Goal: Information Seeking & Learning: Learn about a topic

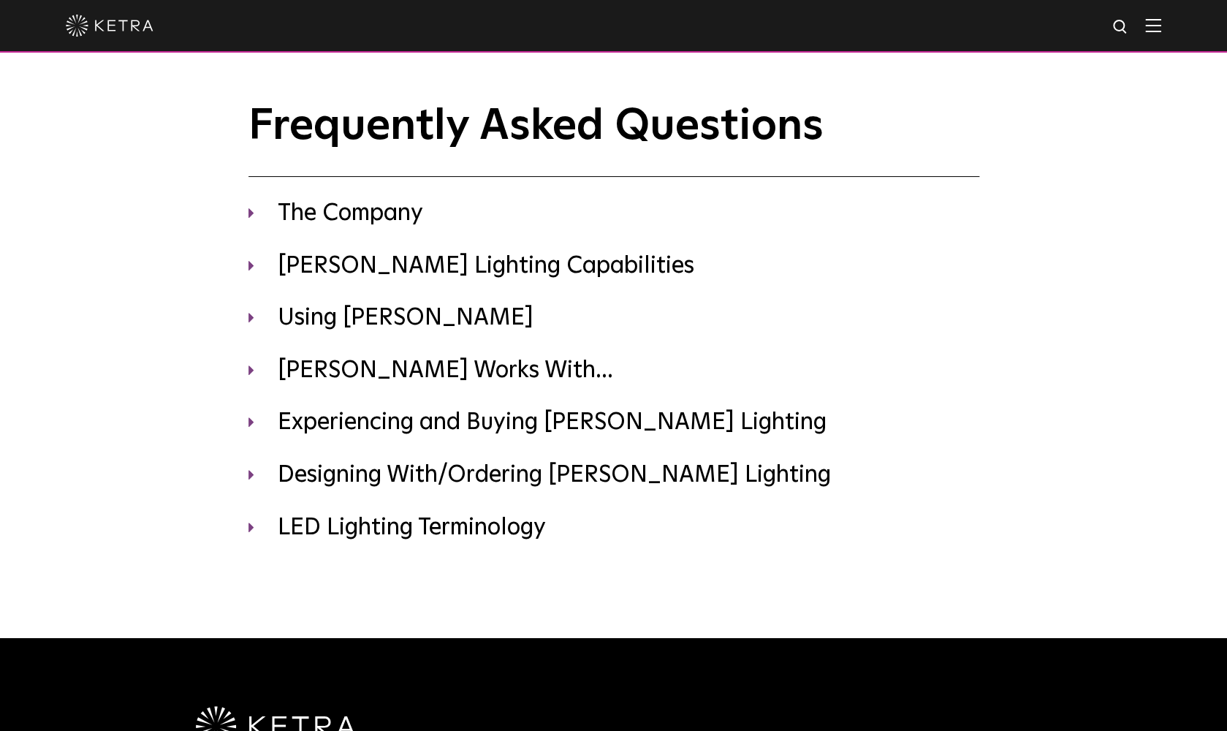
click at [1162, 10] on div at bounding box center [613, 26] width 1227 height 53
click at [1159, 18] on div at bounding box center [613, 25] width 1095 height 51
click at [1158, 28] on img at bounding box center [1153, 25] width 16 height 14
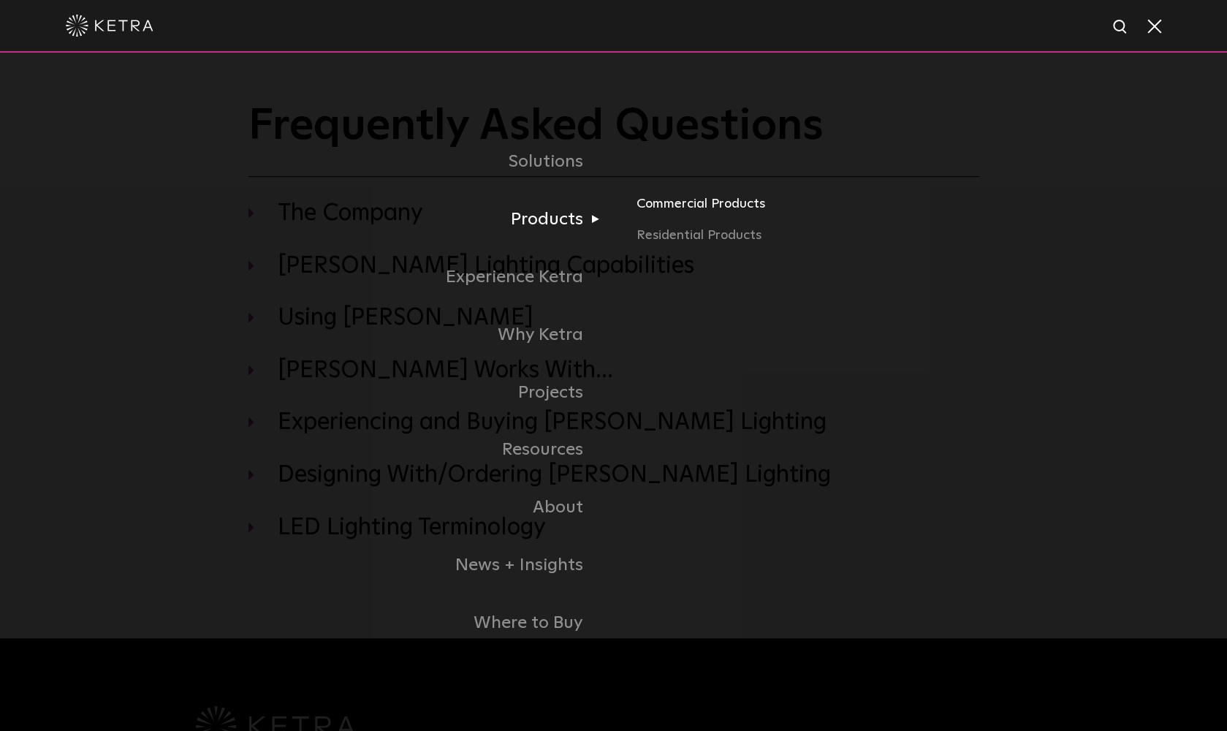
click at [715, 207] on link "Commercial Products" at bounding box center [808, 209] width 342 height 32
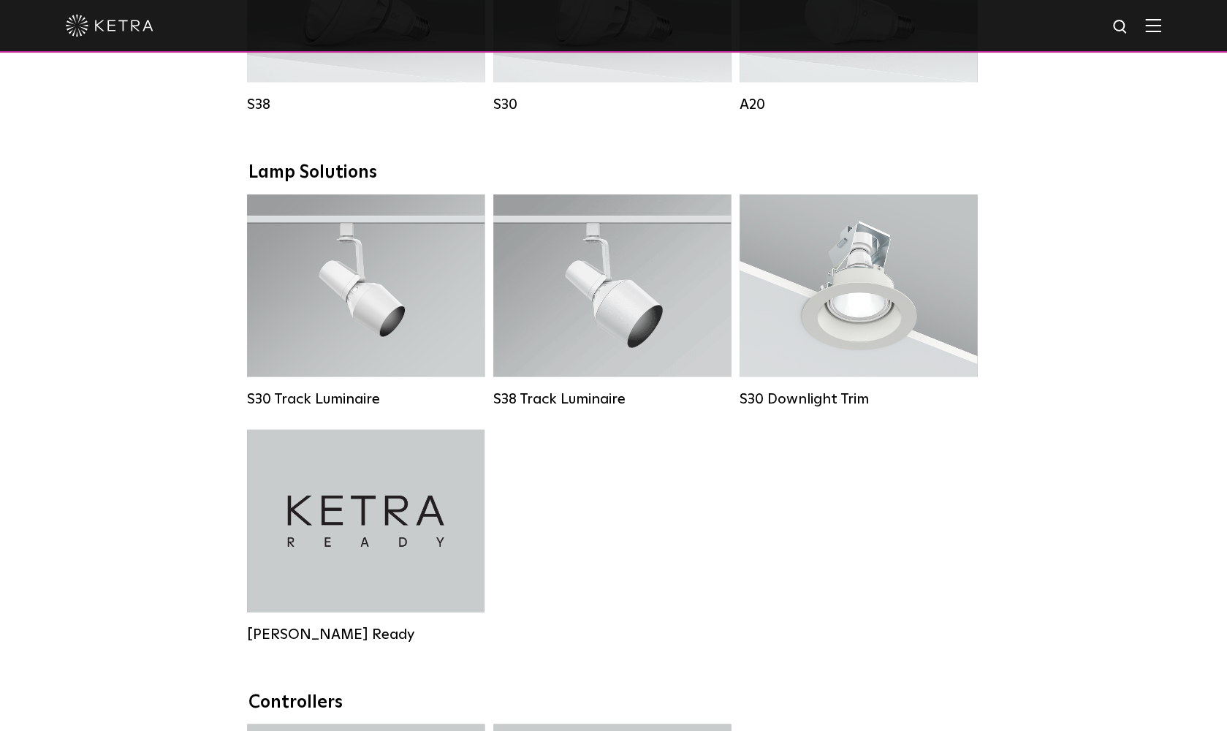
scroll to position [1242, 0]
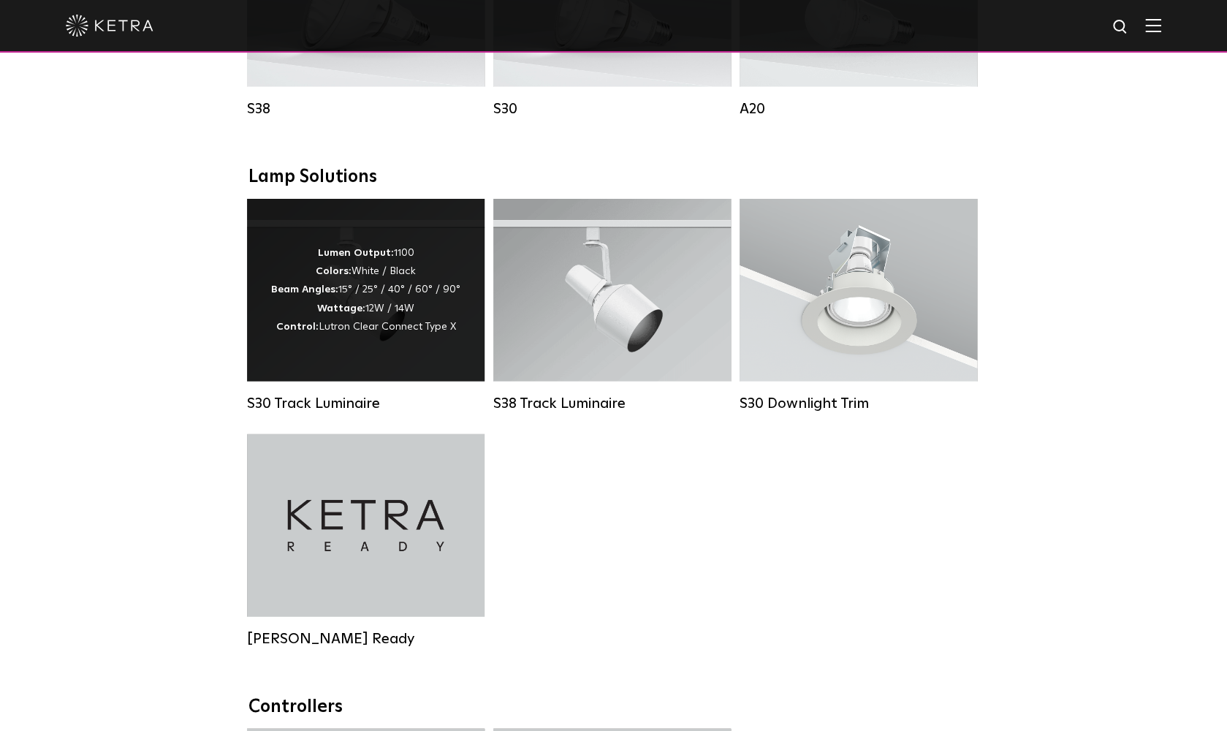
click at [390, 311] on div "Lumen Output: 1100 Colors: White / Black Beam Angles: 15° / 25° / 40° / 60° / 9…" at bounding box center [365, 290] width 189 height 92
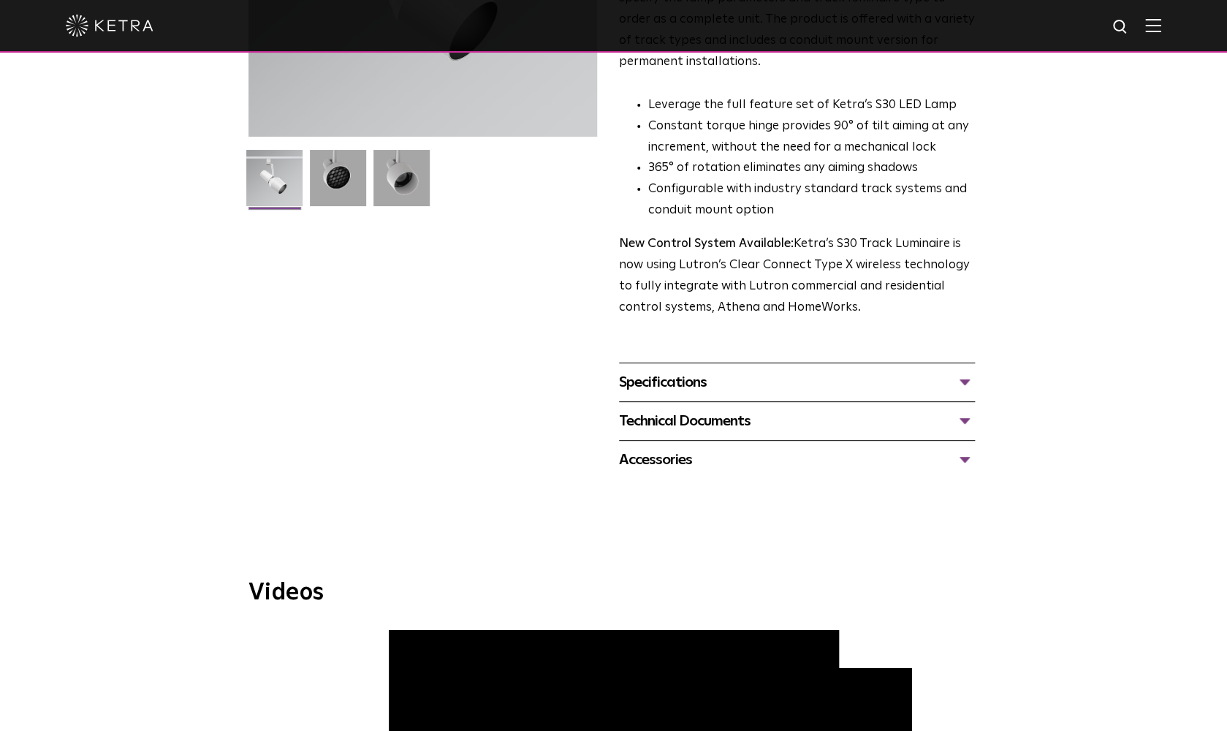
scroll to position [316, 0]
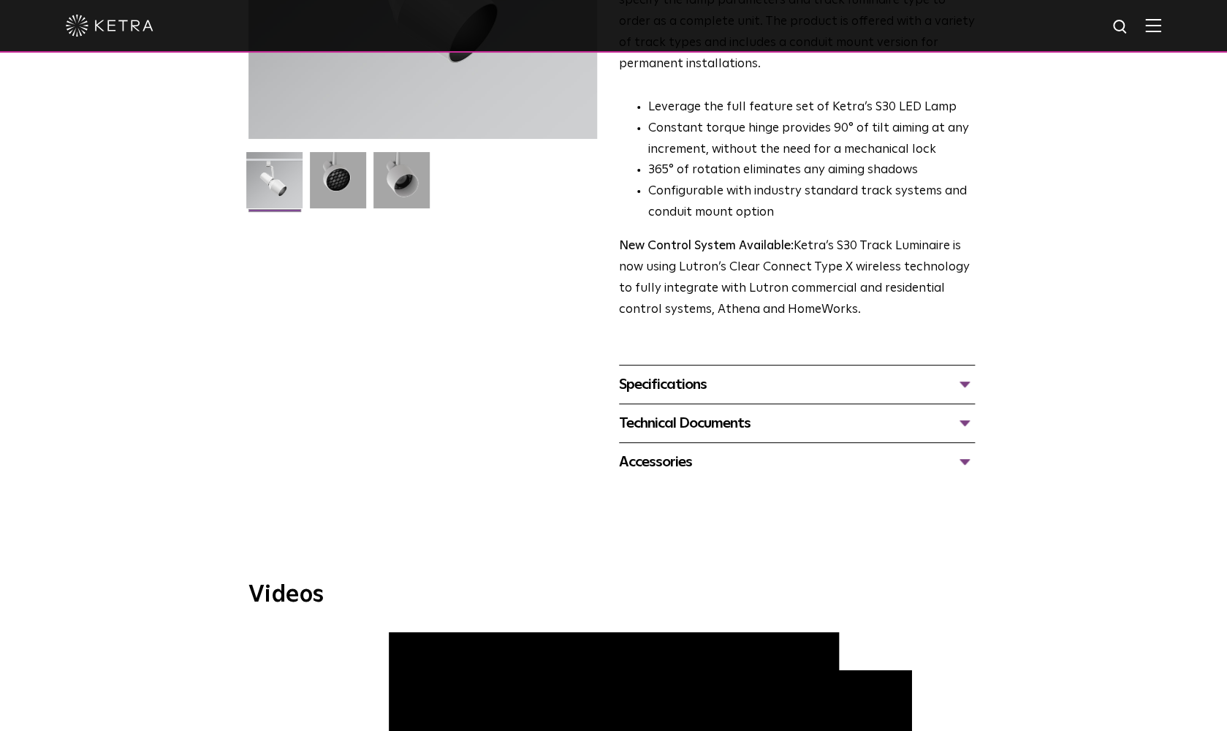
click at [816, 450] on div "Accessories" at bounding box center [797, 461] width 356 height 23
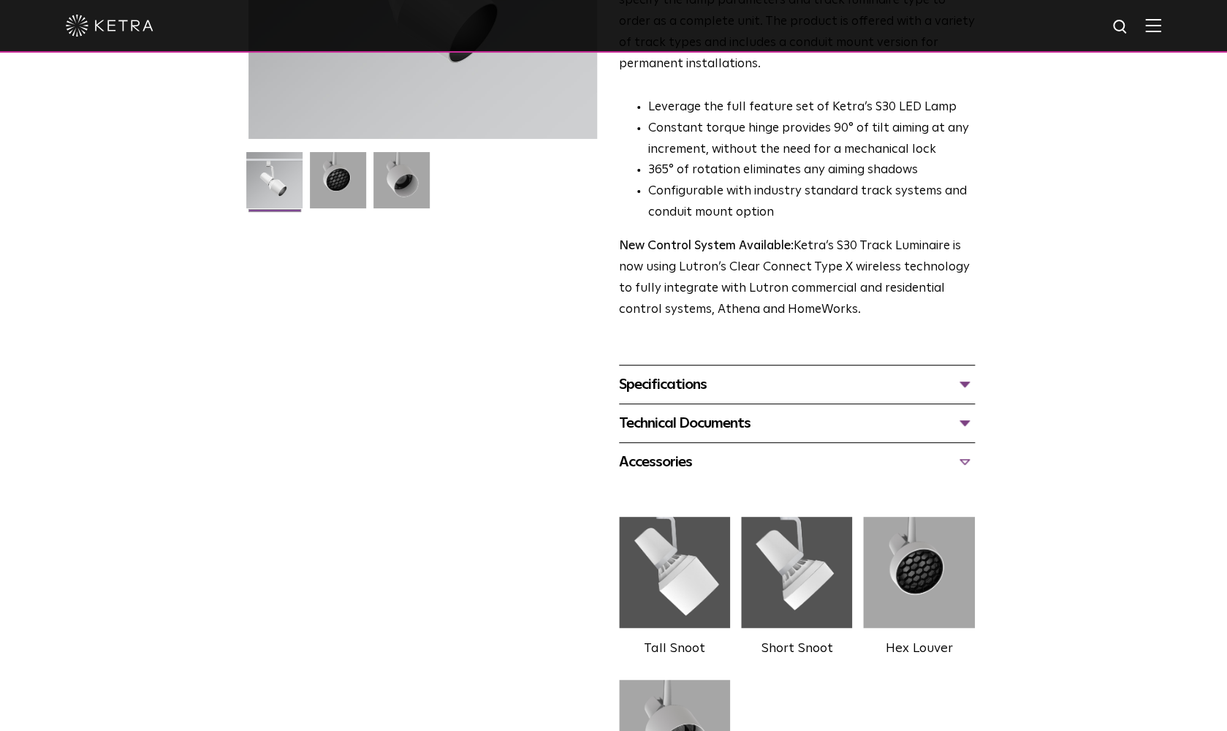
click at [876, 365] on div "Specifications LUMEN OUTPUTS 1100 HOUSING COLORS White, Black BEAM ANGLES 15°, …" at bounding box center [797, 384] width 356 height 39
click at [870, 373] on div "Specifications" at bounding box center [797, 384] width 356 height 23
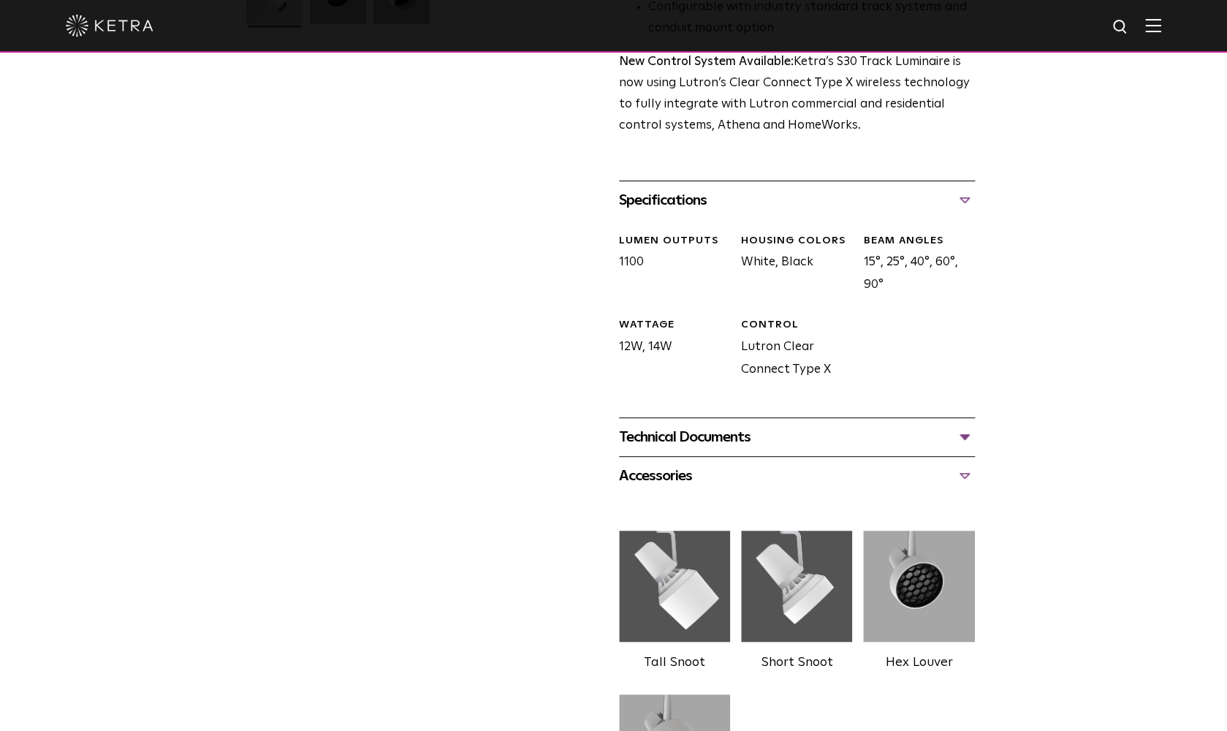
scroll to position [499, 0]
click at [919, 427] on div "Technical Documents" at bounding box center [797, 438] width 356 height 23
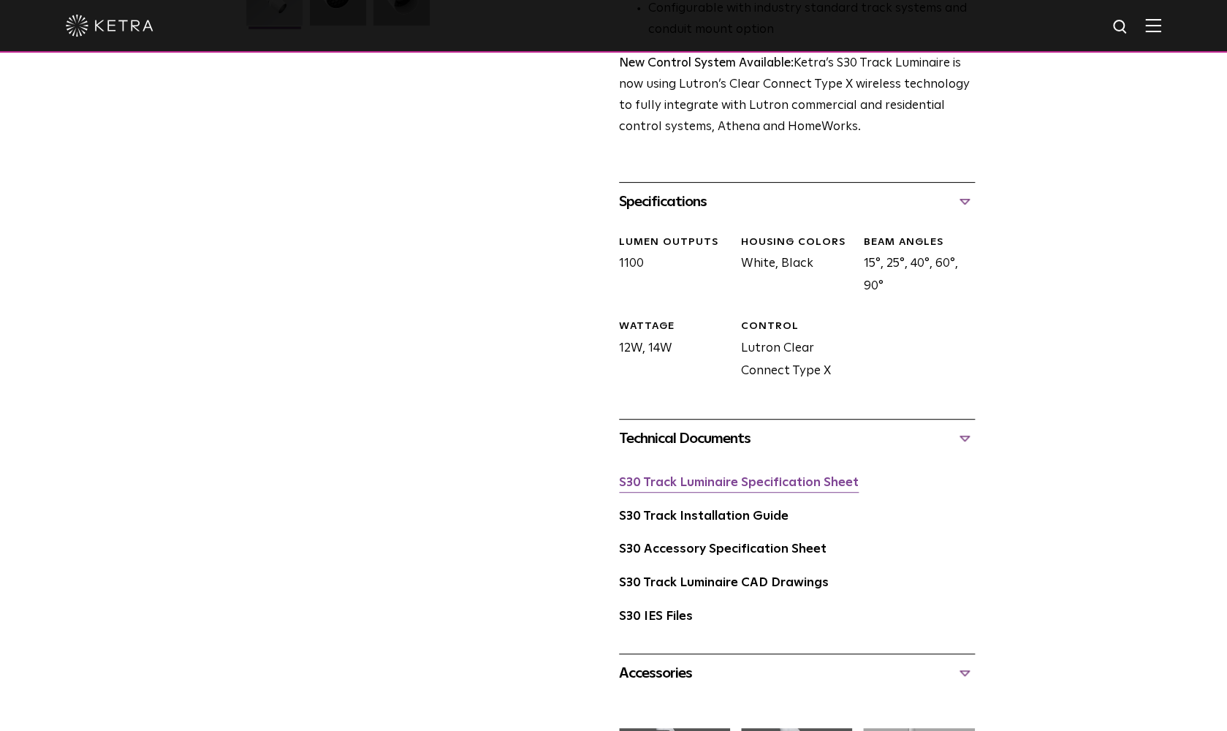
click at [780, 476] on link "S30 Track Luminaire Specification Sheet" at bounding box center [739, 482] width 240 height 12
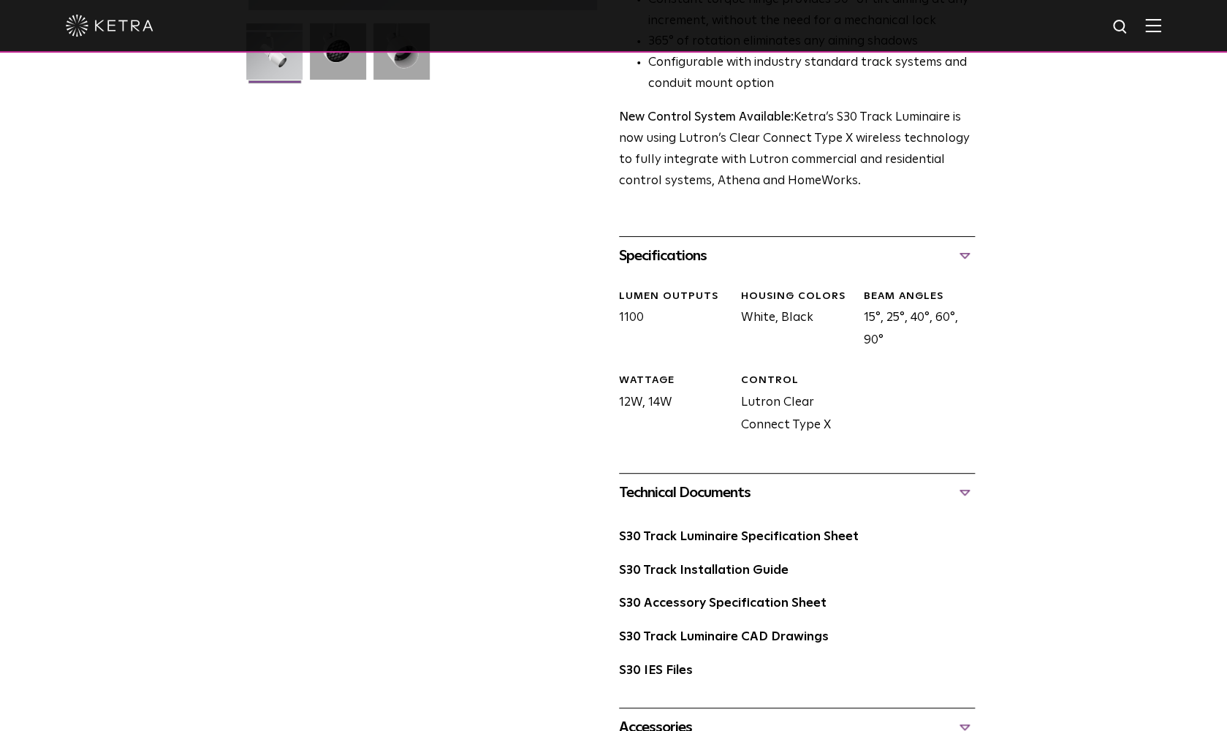
scroll to position [462, 0]
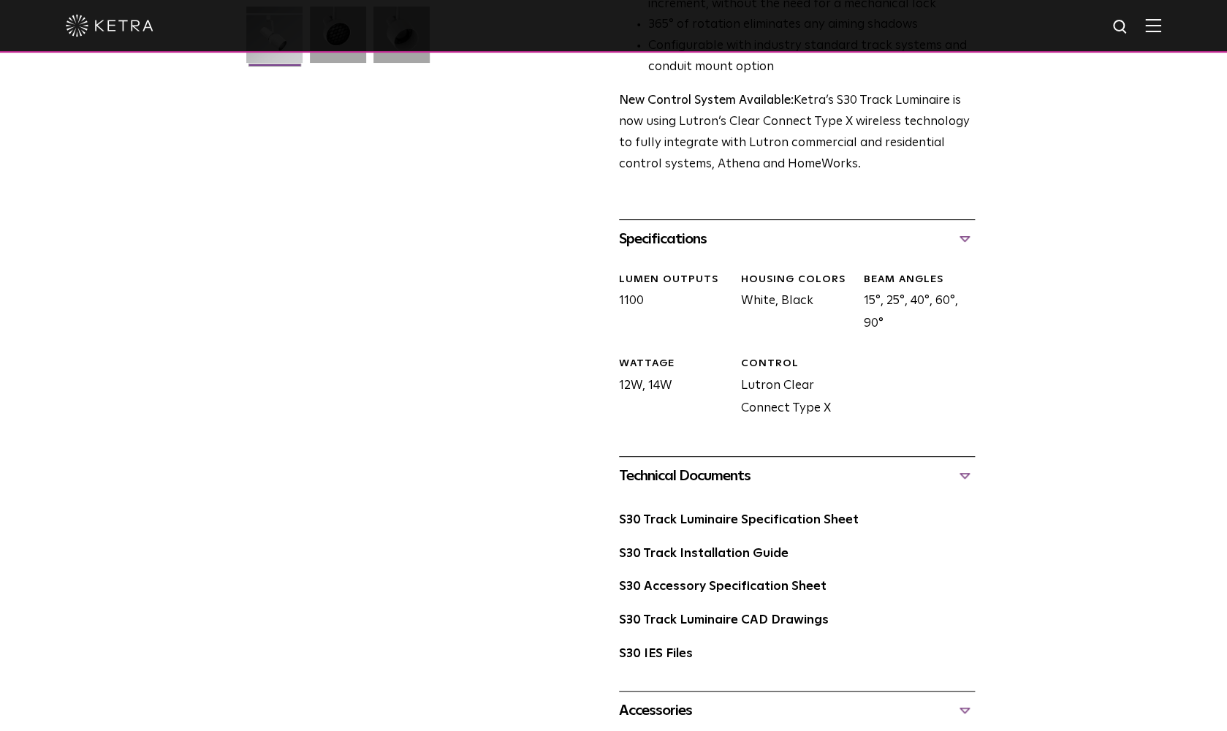
click at [972, 227] on div "Specifications" at bounding box center [797, 238] width 356 height 23
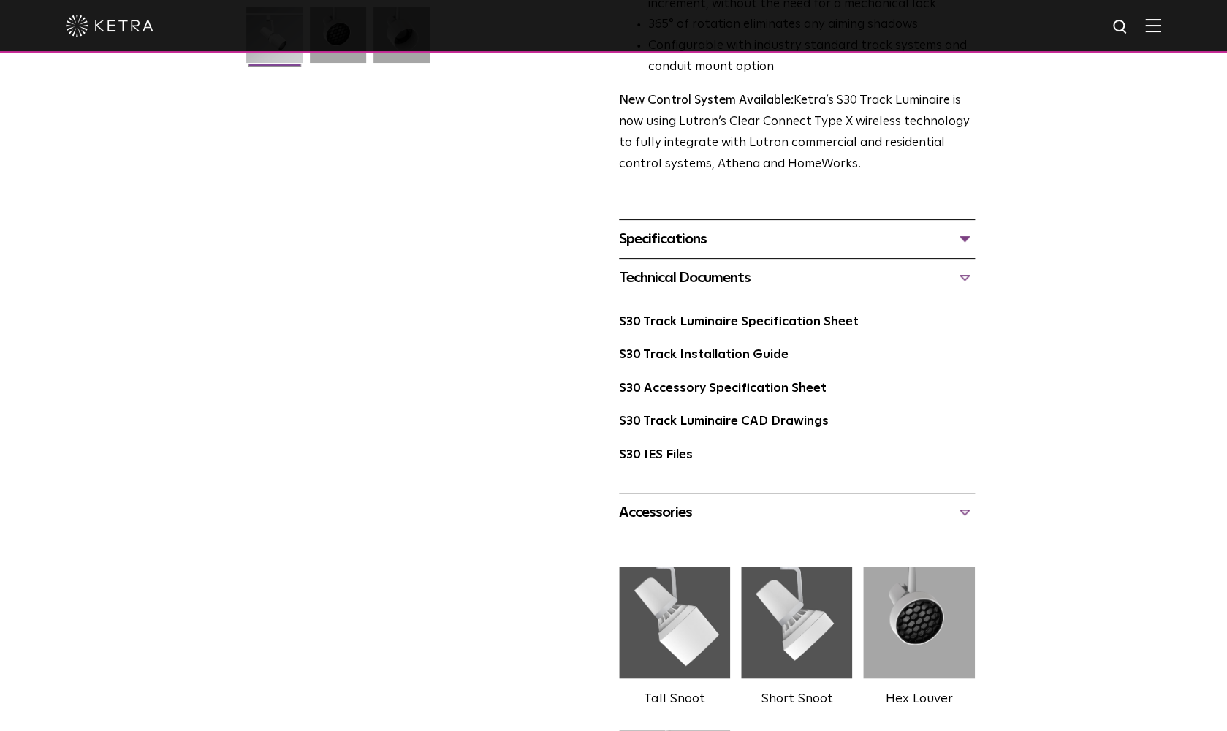
click at [957, 266] on div "Technical Documents" at bounding box center [797, 277] width 356 height 23
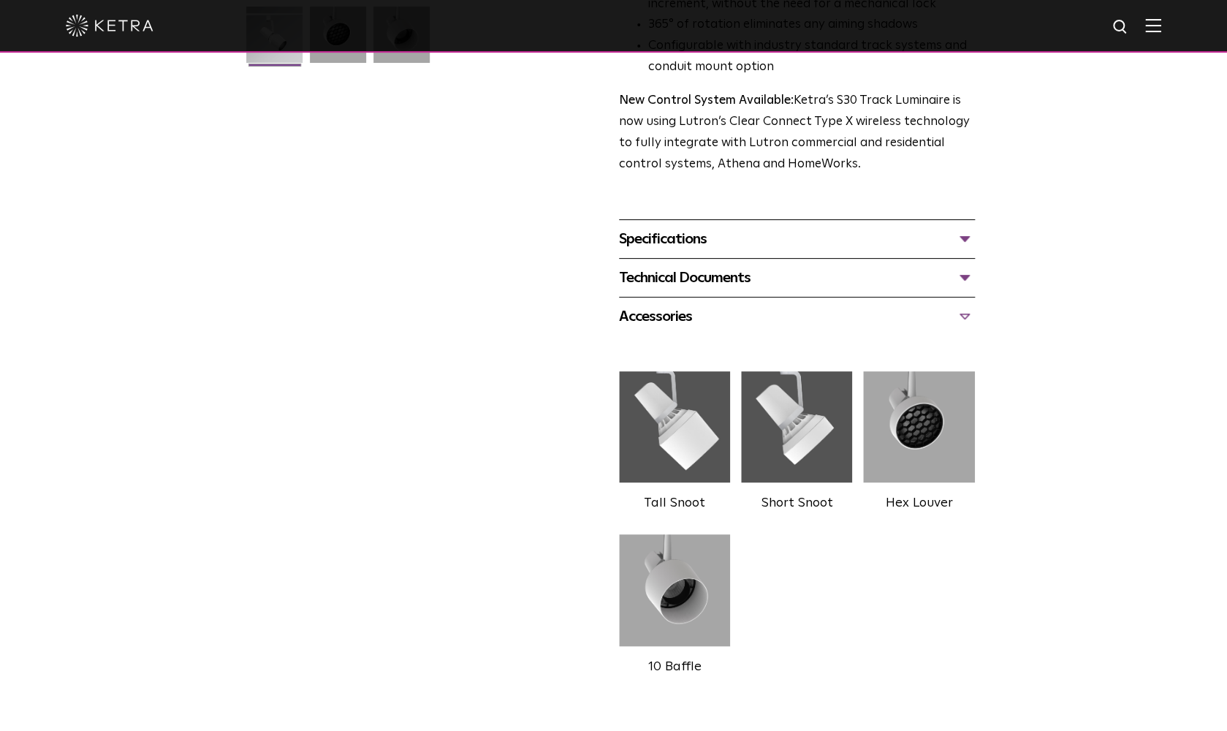
click at [957, 266] on div "Technical Documents" at bounding box center [797, 277] width 356 height 23
